Goal: Find specific page/section: Find specific page/section

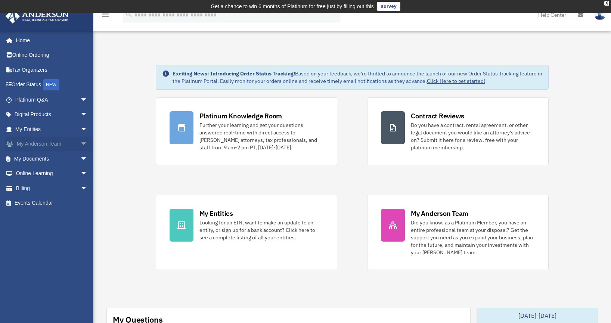
click at [80, 145] on span "arrow_drop_down" at bounding box center [87, 144] width 15 height 15
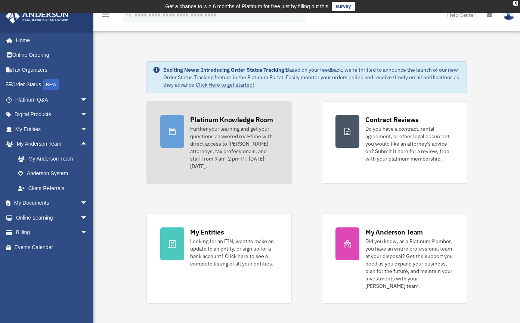
click at [183, 136] on div at bounding box center [172, 131] width 24 height 33
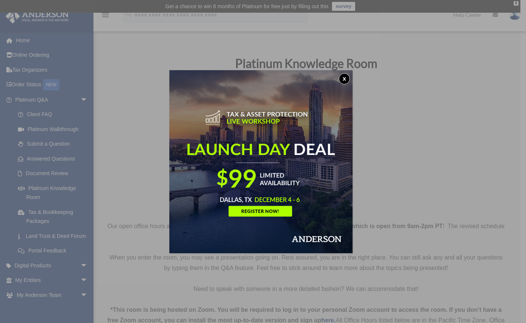
click at [227, 66] on div "x" at bounding box center [263, 161] width 526 height 323
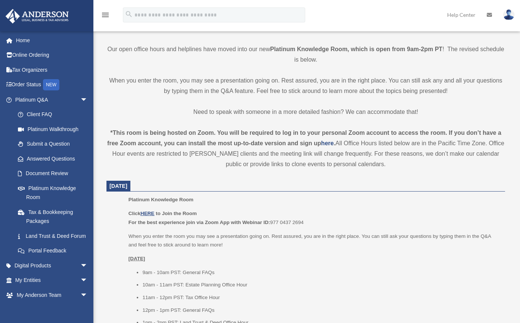
scroll to position [187, 0]
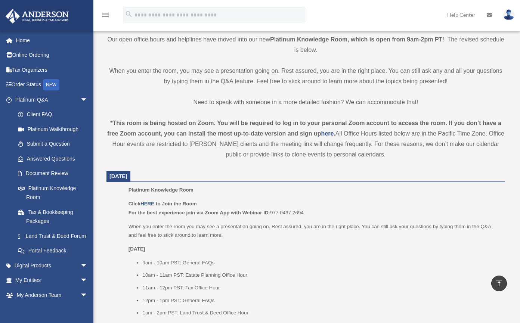
click at [151, 204] on u "HERE" at bounding box center [147, 204] width 14 height 6
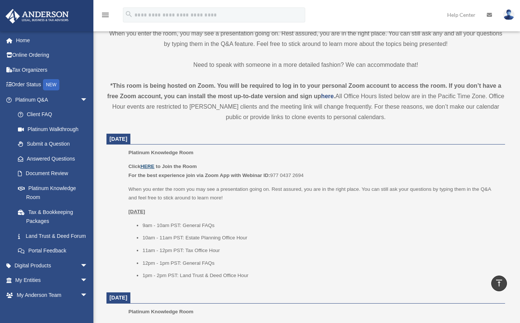
scroll to position [261, 0]
